Goal: Task Accomplishment & Management: Manage account settings

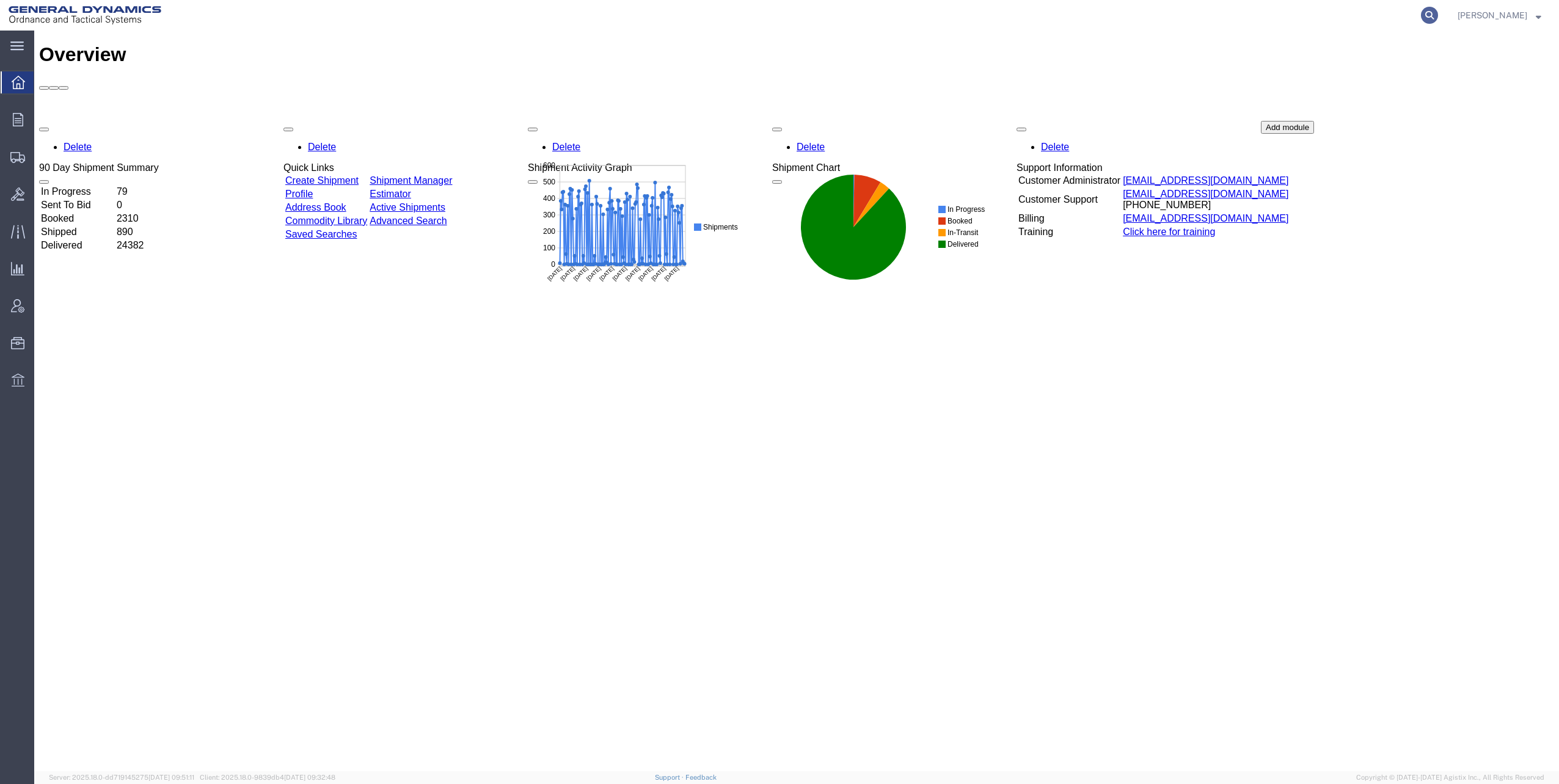
click at [1436, 13] on icon at bounding box center [1429, 15] width 17 height 17
paste input "56792075"
type input "56792075"
click at [1434, 15] on icon at bounding box center [1429, 15] width 17 height 17
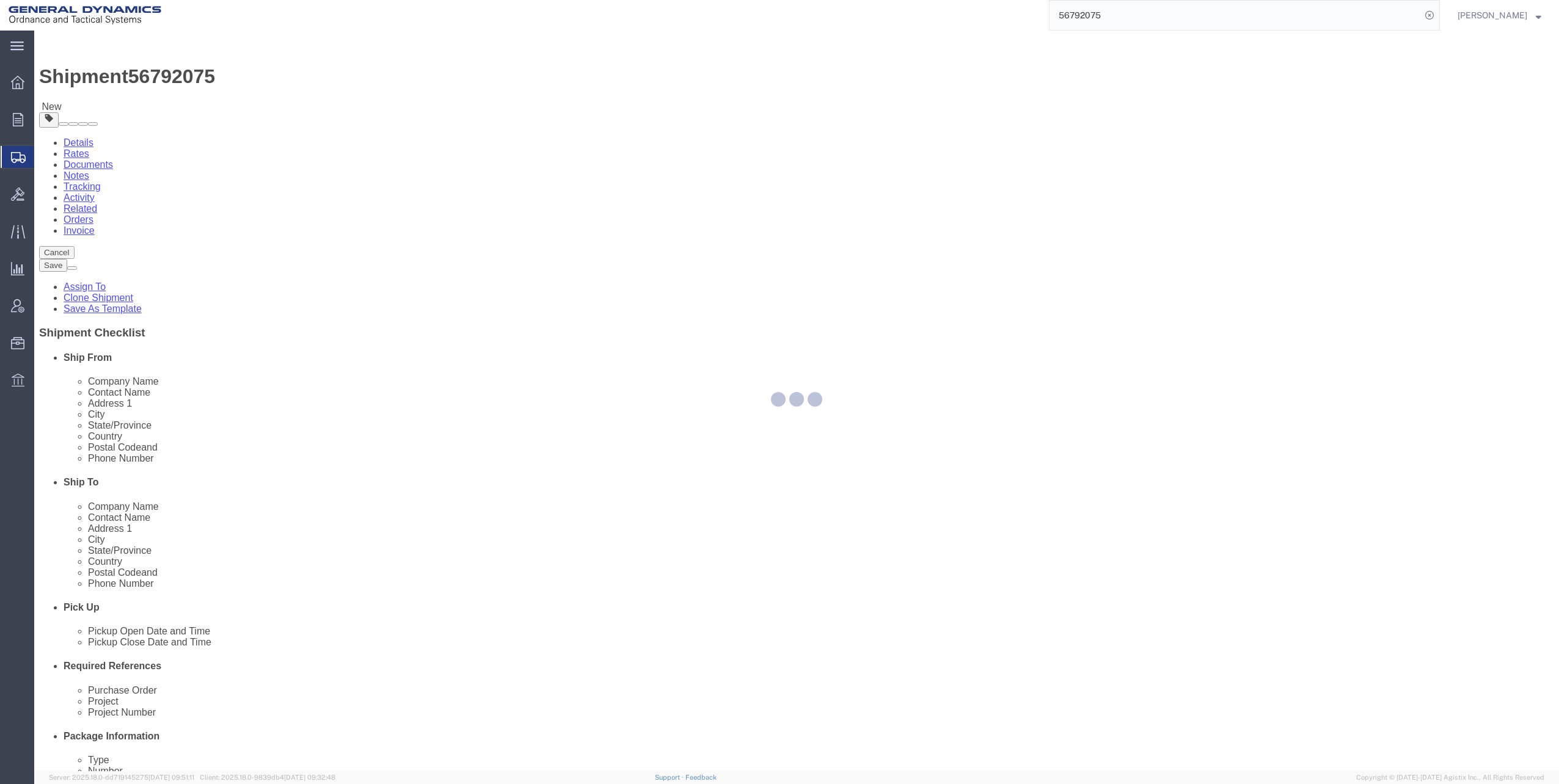
select select
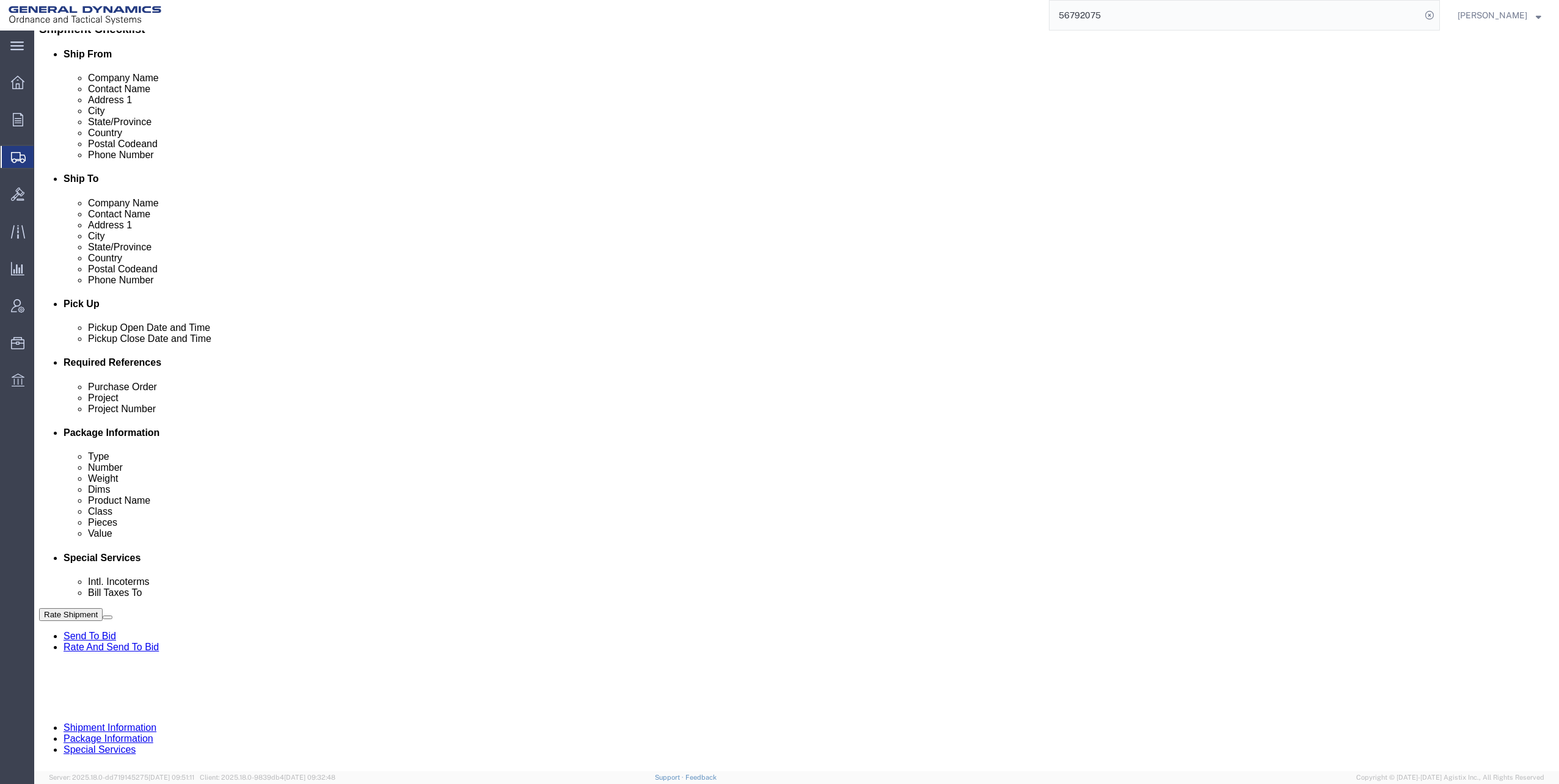
scroll to position [309, 0]
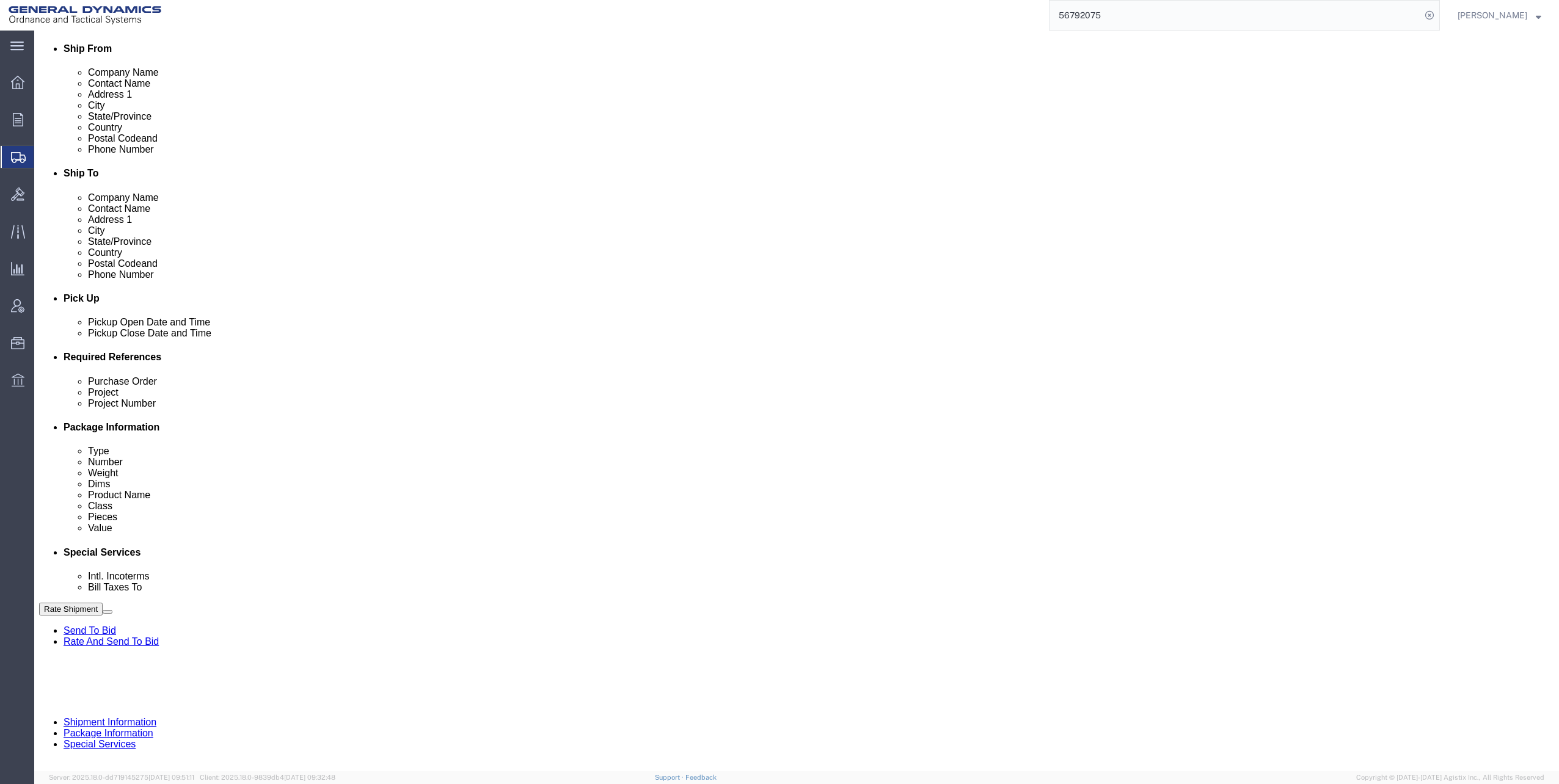
click input "text"
type input "M119A2 DO2"
click input "text"
type input "30100339"
click div "[DATE] 1:22 PM"
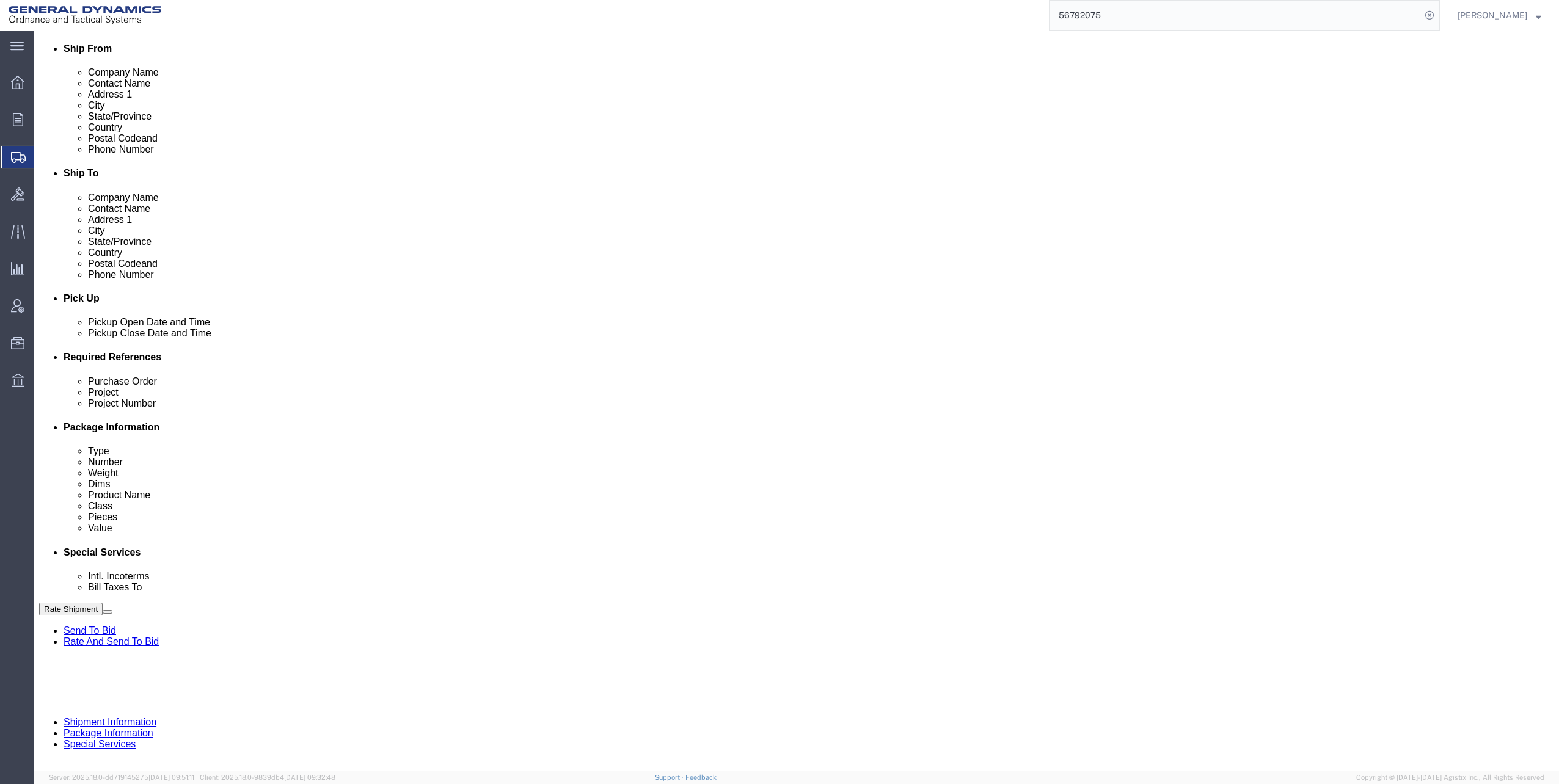
type input "11:00 AM"
click button "Apply"
click button "Continue"
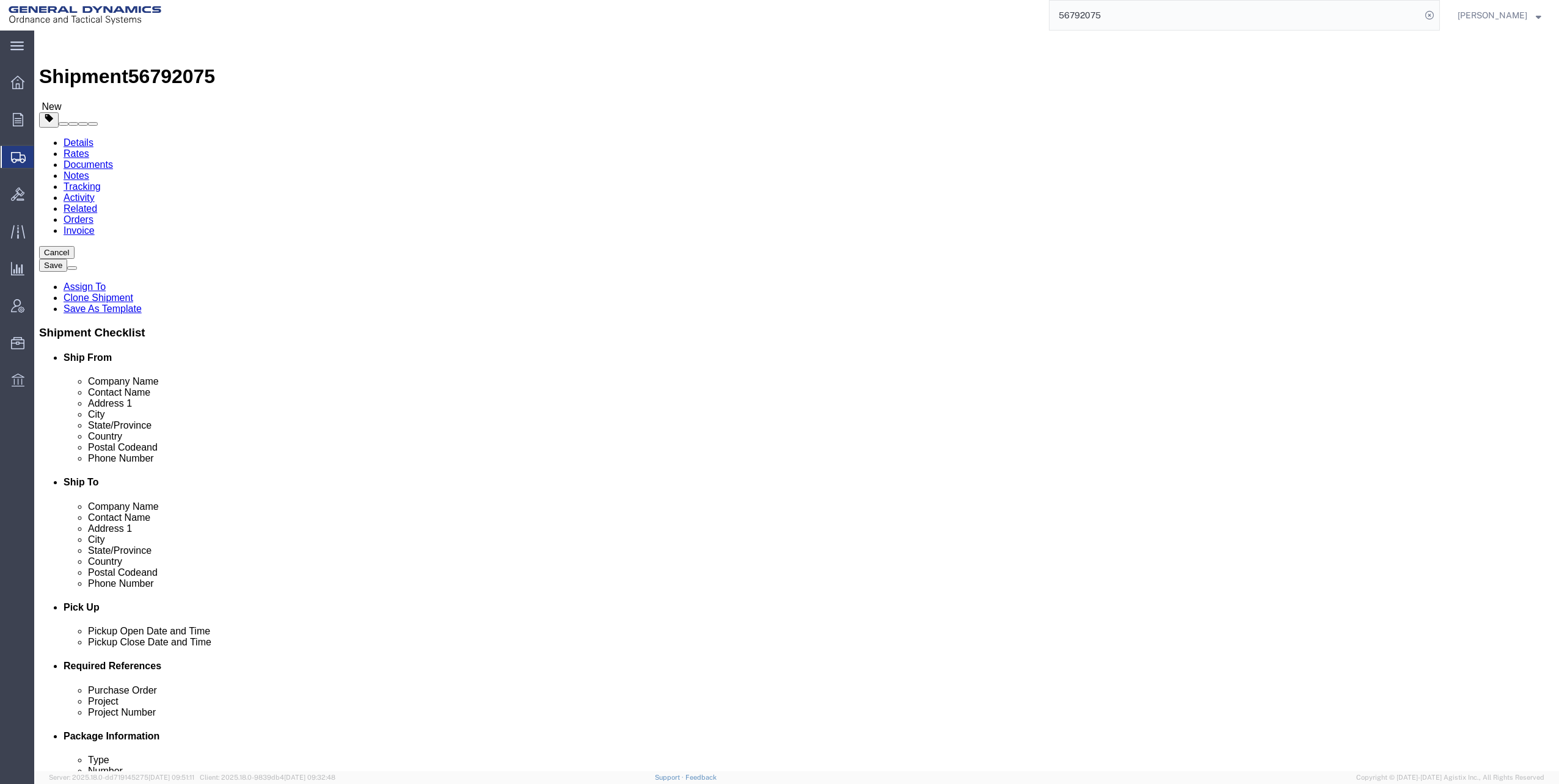
click dd "54.00 Each"
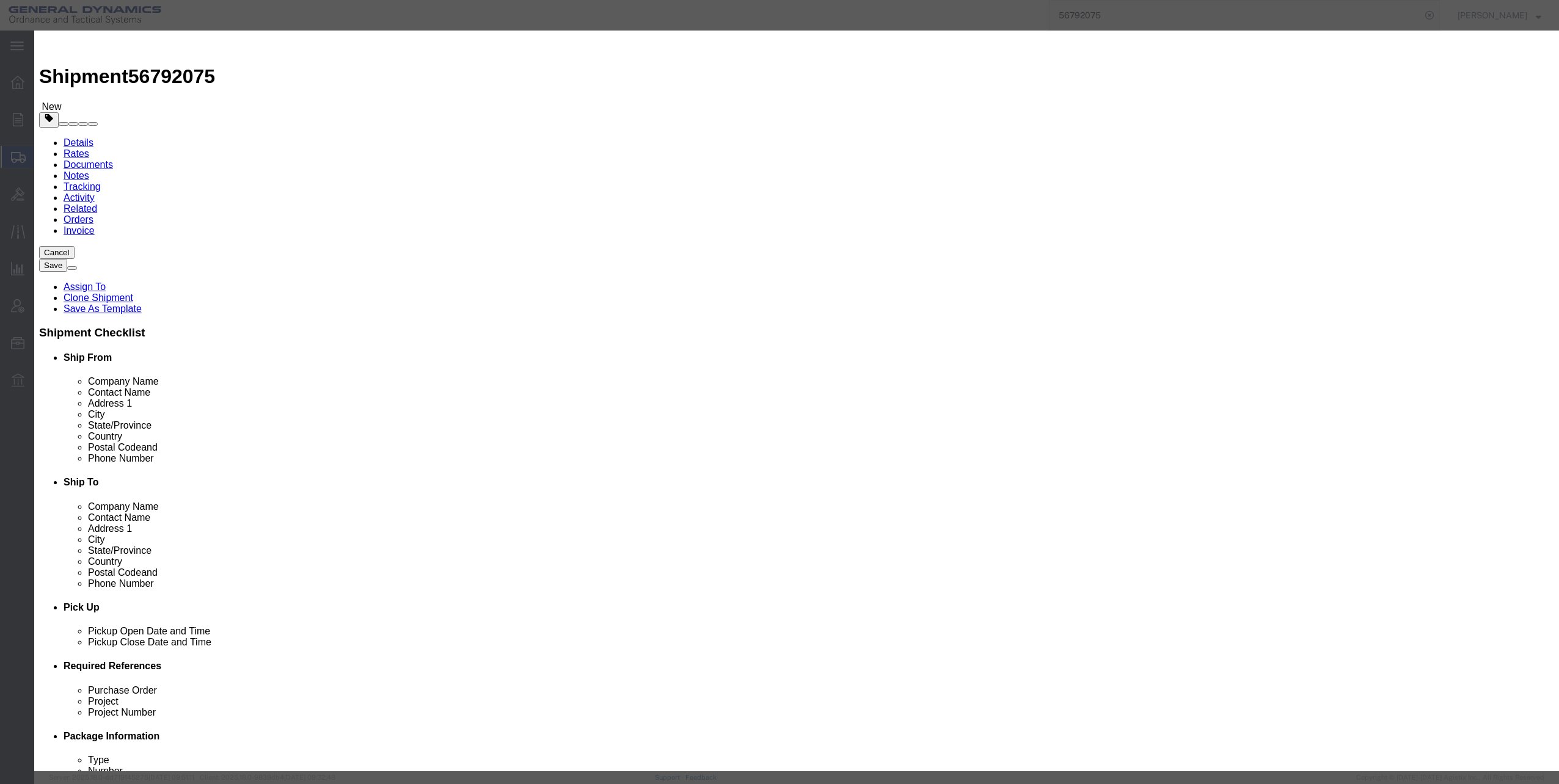
click select "Select 50 55 60 65 70 85 92.5 100 125 175 250 300 400"
select select "60"
click select "Select 50 55 60 65 70 85 92.5 100 125 175 250 300 400"
click button "Save & Close"
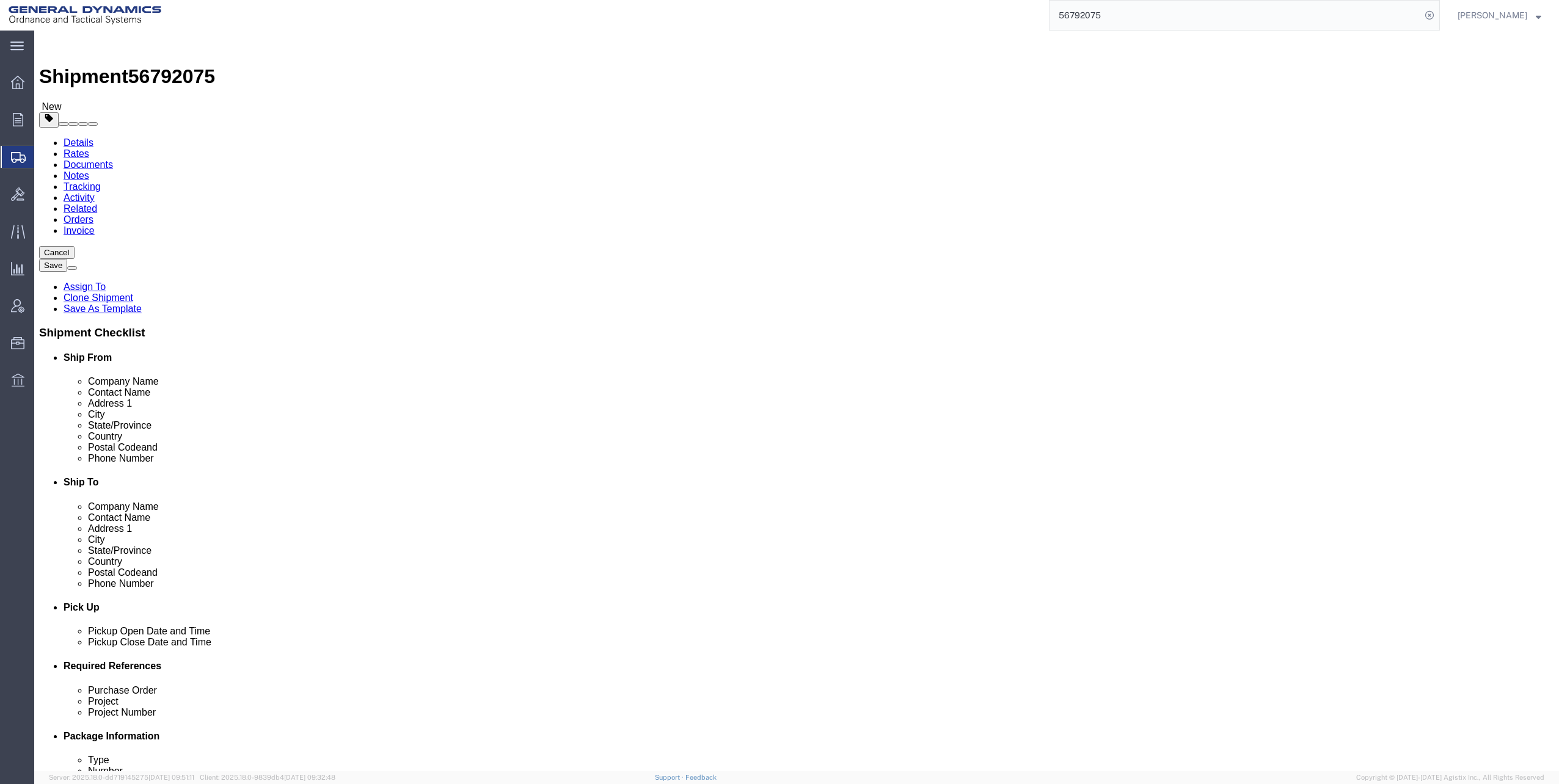
click button "Continue"
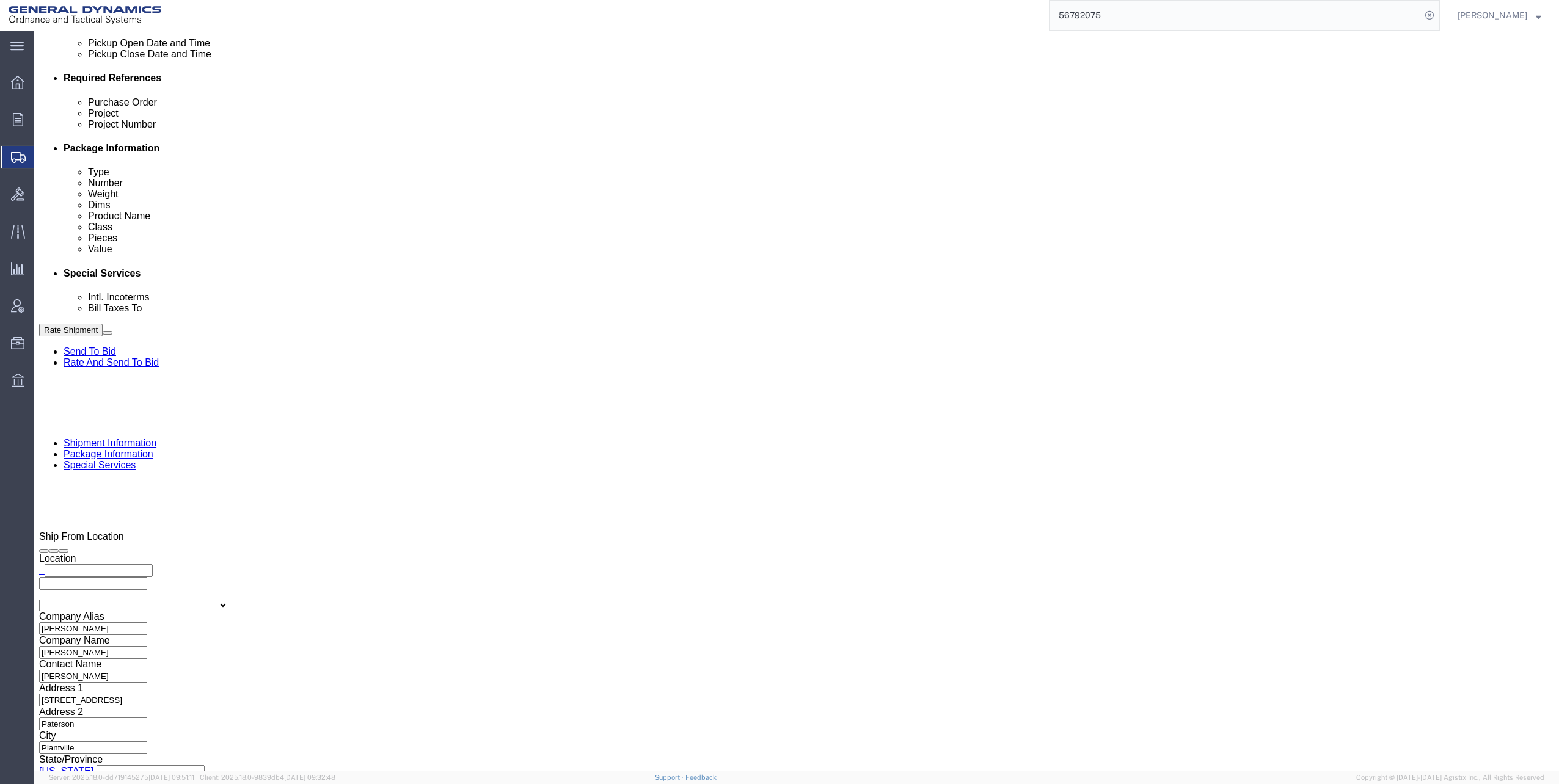
scroll to position [794, 0]
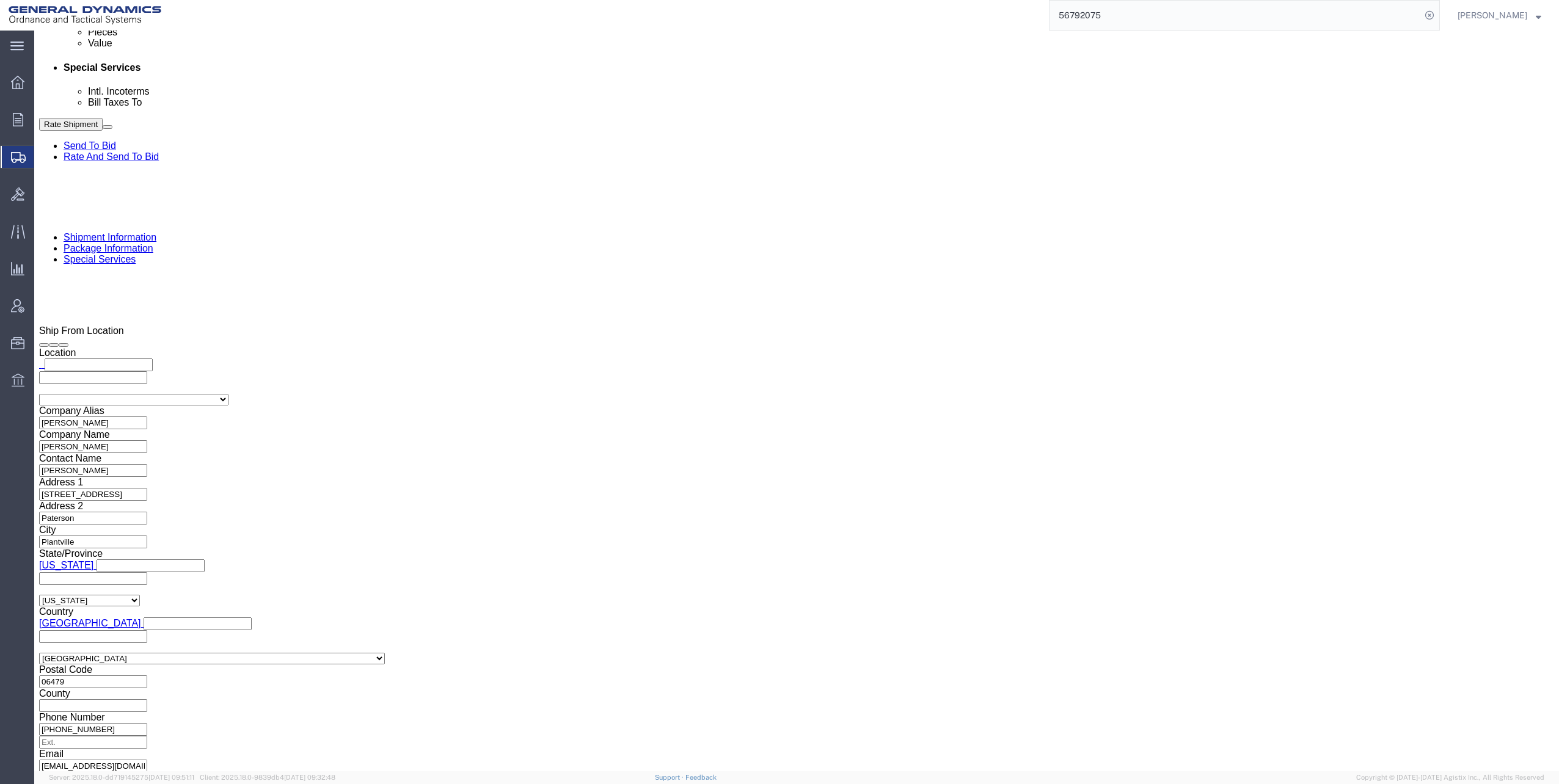
click button "Rate Shipment"
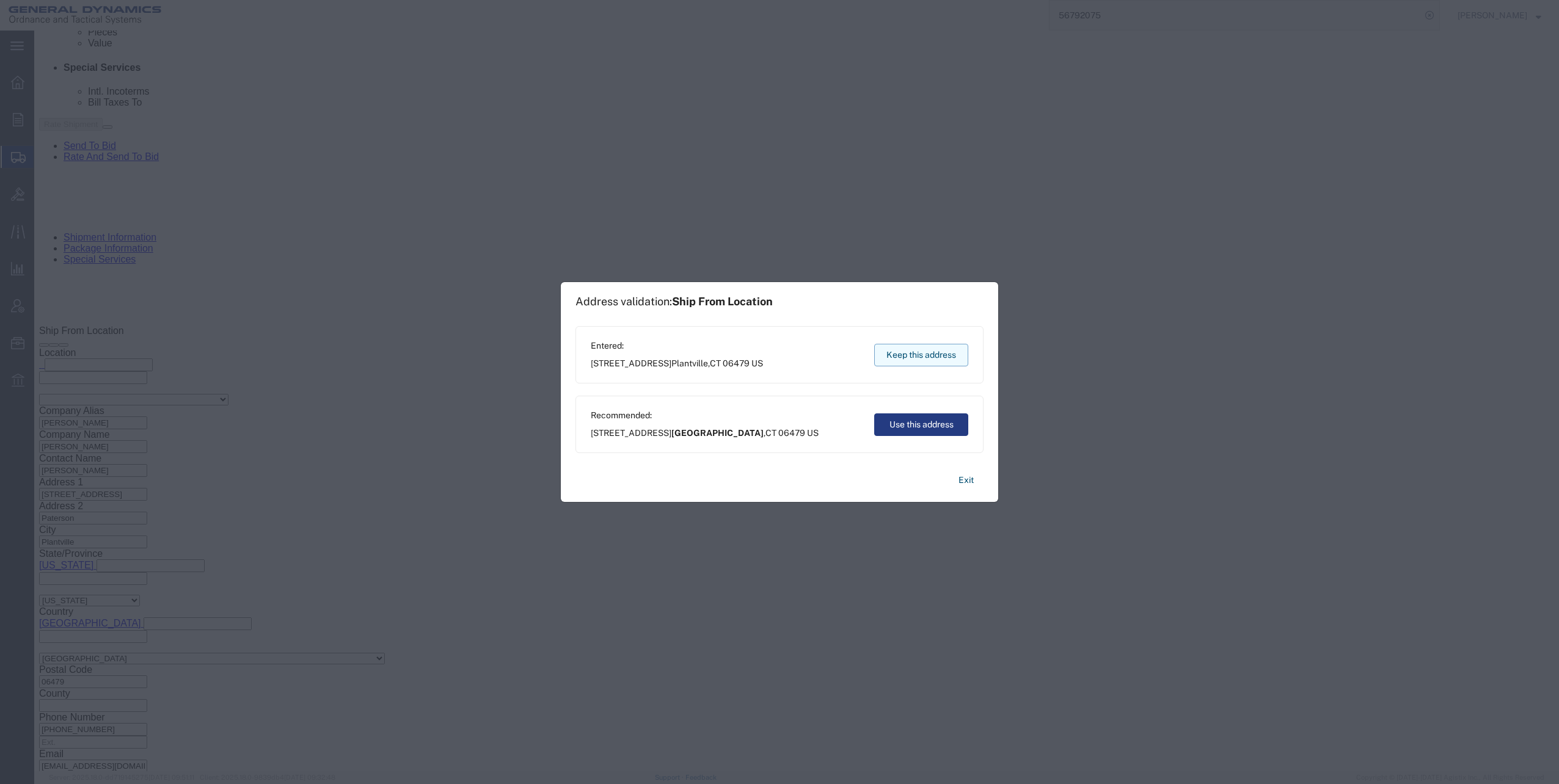
click at [910, 357] on button "Keep this address" at bounding box center [921, 355] width 94 height 23
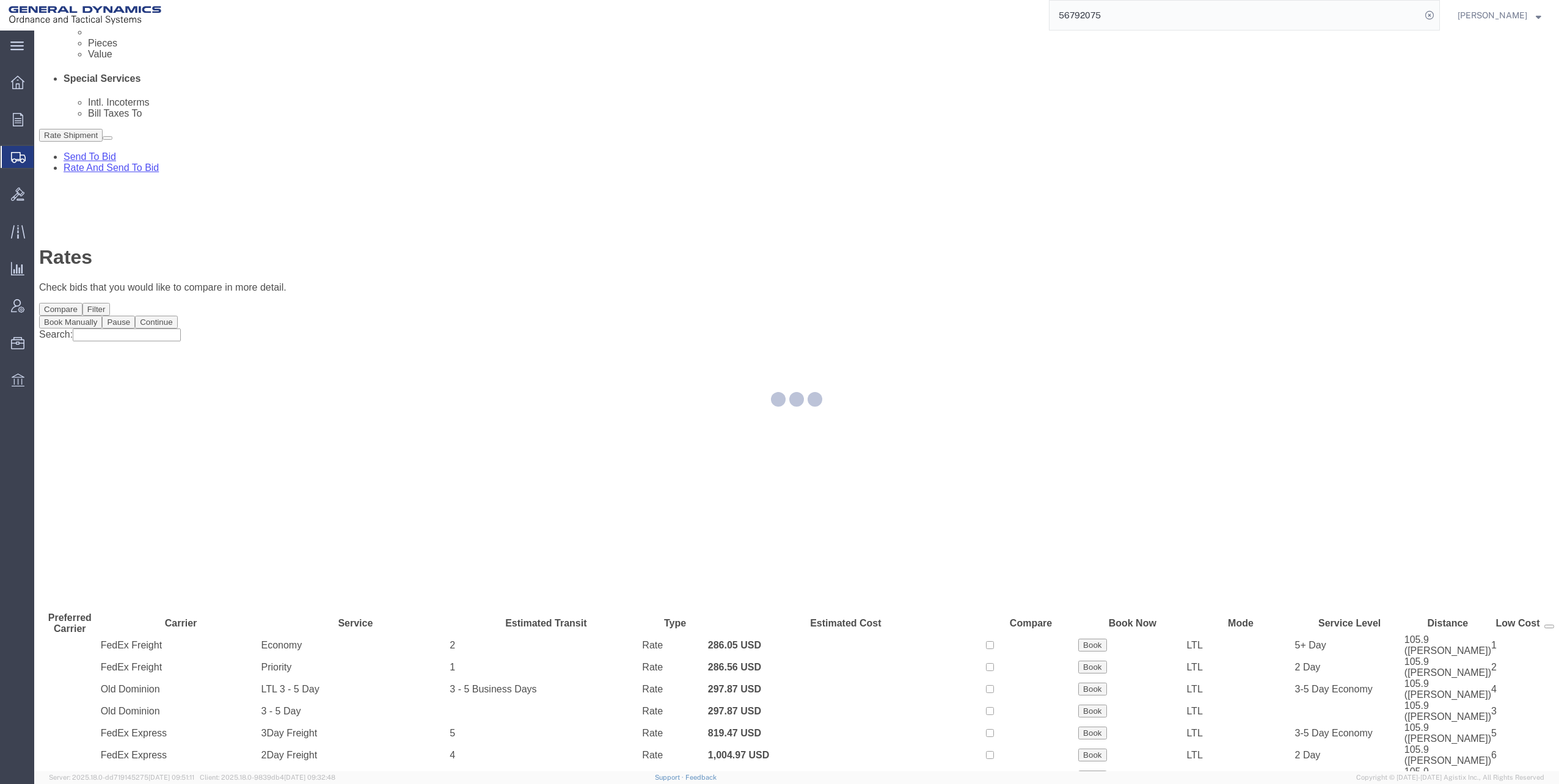
scroll to position [0, 0]
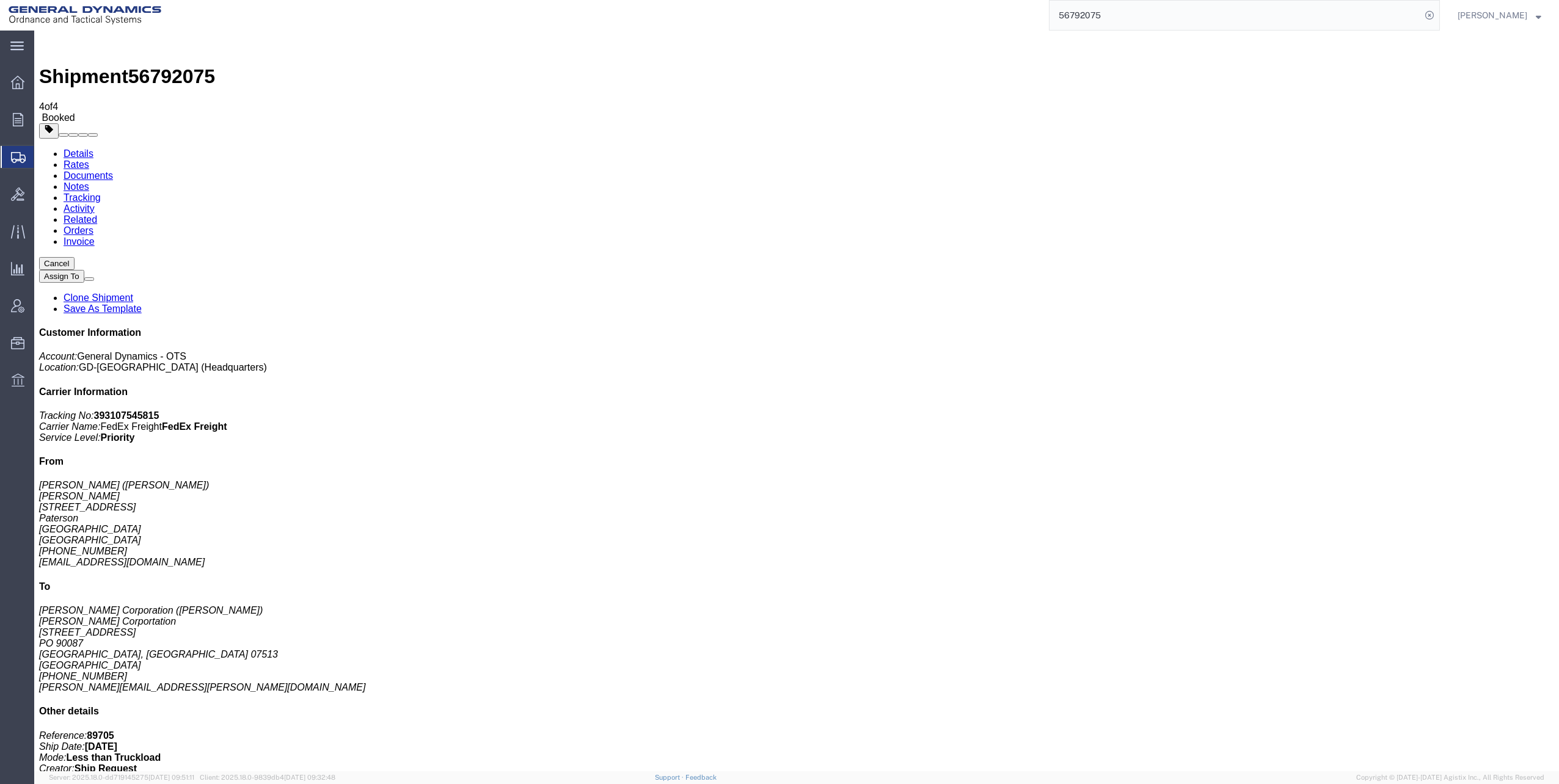
click at [85, 148] on link "Details" at bounding box center [78, 154] width 30 height 10
click link "Schedule pickup request"
click link "Documents"
